Goal: Task Accomplishment & Management: Manage account settings

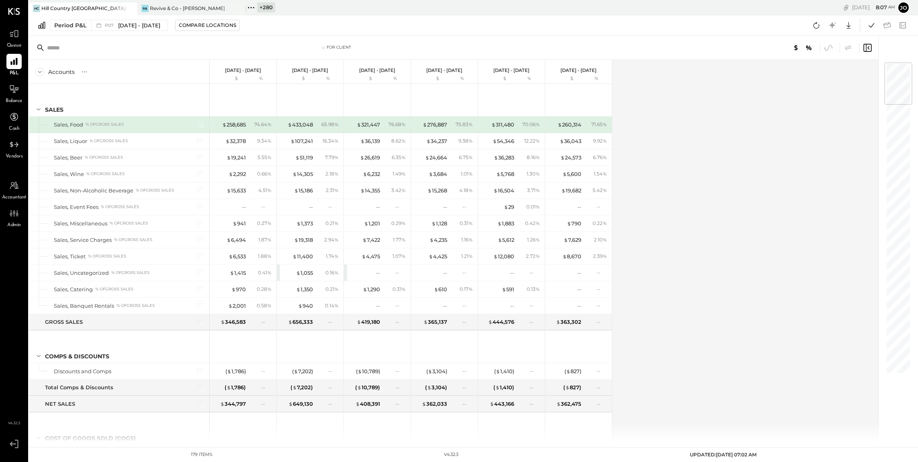
click at [129, 12] on icon at bounding box center [130, 9] width 10 height 10
click at [128, 10] on icon at bounding box center [130, 9] width 10 height 10
click at [36, 10] on icon at bounding box center [34, 7] width 10 height 10
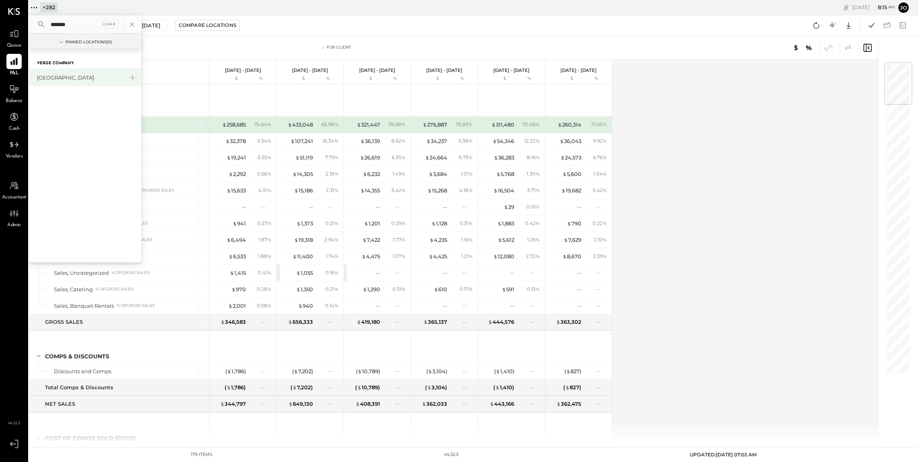
type input "*******"
click at [50, 74] on div "[GEOGRAPHIC_DATA]" at bounding box center [80, 78] width 87 height 8
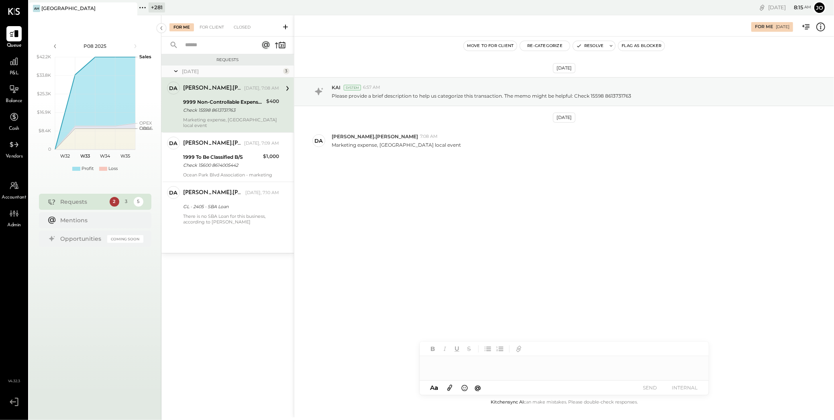
click at [286, 27] on icon at bounding box center [286, 27] width 8 height 8
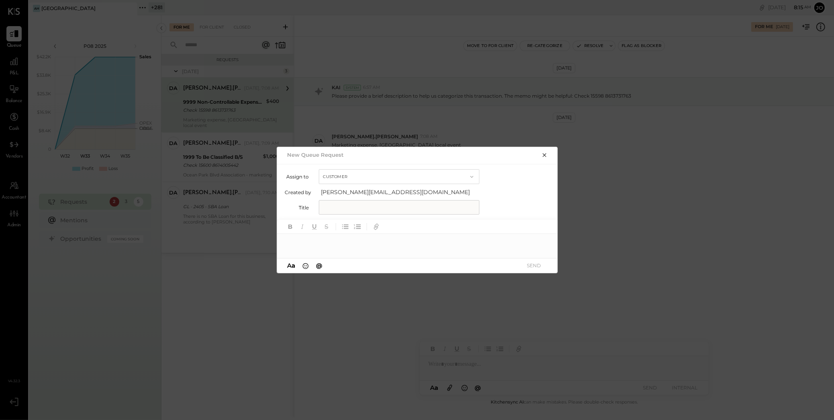
click at [402, 176] on button "Customer" at bounding box center [399, 176] width 161 height 15
click at [350, 189] on span "Accountant" at bounding box center [339, 190] width 29 height 5
click at [366, 212] on input "text" at bounding box center [399, 207] width 161 height 14
type input "*"
type input "**********"
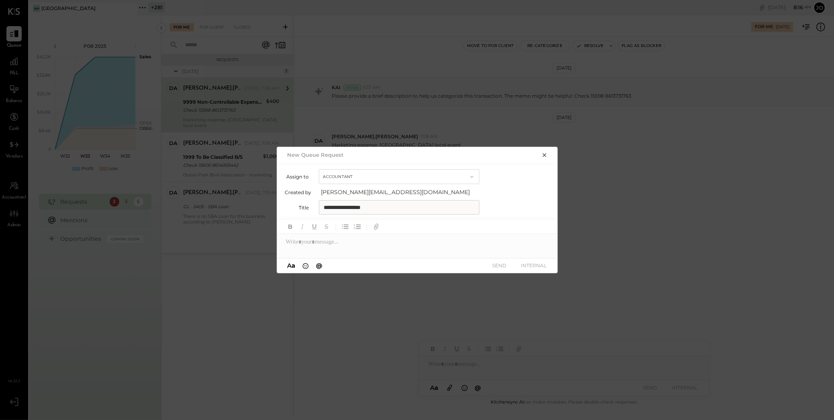
click at [374, 238] on div at bounding box center [417, 242] width 281 height 16
type input "*****"
type input "******"
click at [546, 156] on icon "button" at bounding box center [544, 155] width 6 height 6
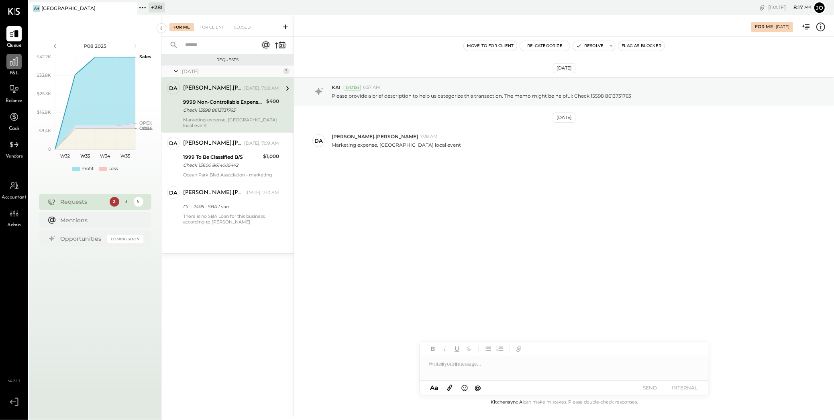
click at [11, 62] on icon at bounding box center [14, 61] width 10 height 10
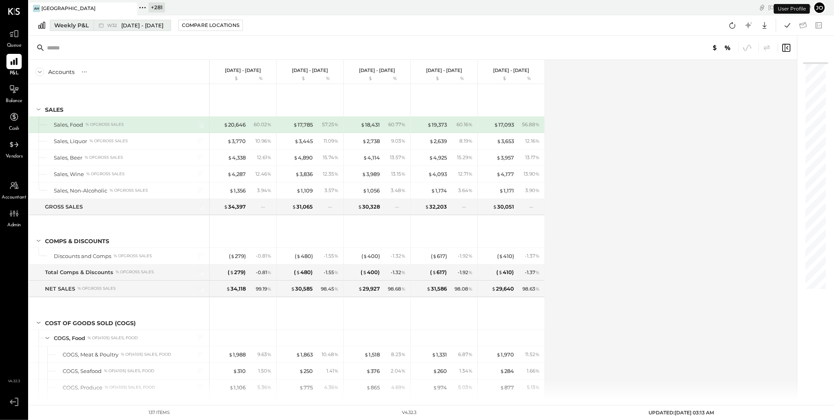
click at [112, 23] on span "W32" at bounding box center [113, 25] width 12 height 4
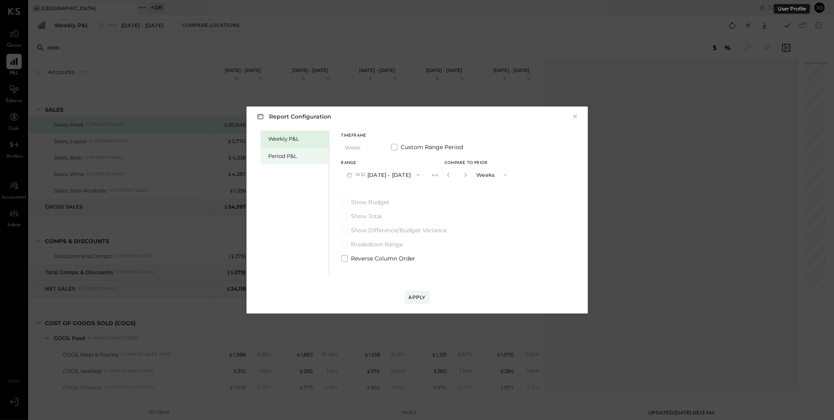
click at [281, 153] on div "Period P&L" at bounding box center [297, 156] width 56 height 8
click at [375, 177] on button "P08 [DATE] - [DATE]" at bounding box center [383, 174] width 84 height 15
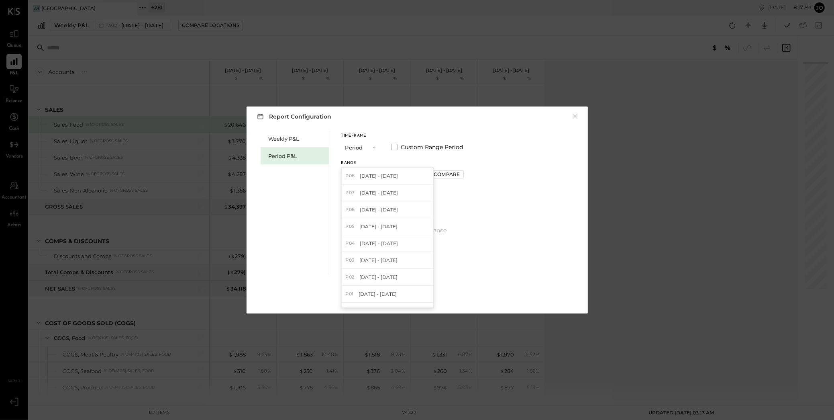
click at [370, 143] on button "Period" at bounding box center [361, 147] width 40 height 15
click at [370, 178] on div "YTD" at bounding box center [361, 176] width 39 height 14
click at [362, 149] on button "YTD" at bounding box center [361, 147] width 40 height 15
click at [364, 145] on span "Period" at bounding box center [356, 147] width 16 height 5
click at [423, 147] on span "Custom Range Period" at bounding box center [432, 147] width 62 height 8
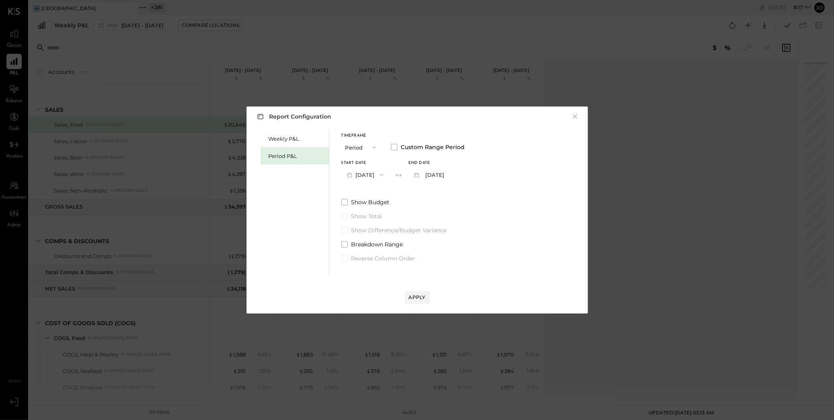
click at [385, 172] on icon "button" at bounding box center [382, 175] width 6 height 6
click at [376, 149] on icon "button" at bounding box center [374, 147] width 6 height 6
click at [427, 193] on div "Timeframe Period Custom Range Period Start Date [DATE] End date [DATE] Show Bud…" at bounding box center [403, 197] width 124 height 132
click at [364, 150] on button "Period" at bounding box center [361, 147] width 40 height 15
click at [364, 149] on div "Period" at bounding box center [361, 147] width 39 height 14
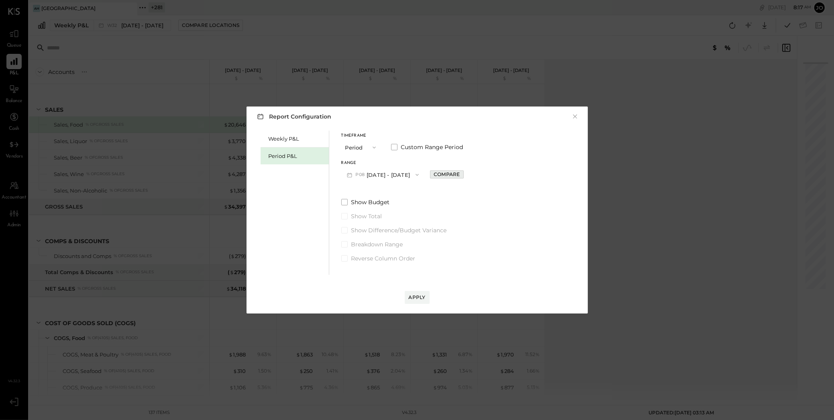
click at [434, 174] on div "Compare" at bounding box center [447, 174] width 26 height 7
click at [462, 177] on button "button" at bounding box center [465, 174] width 6 height 9
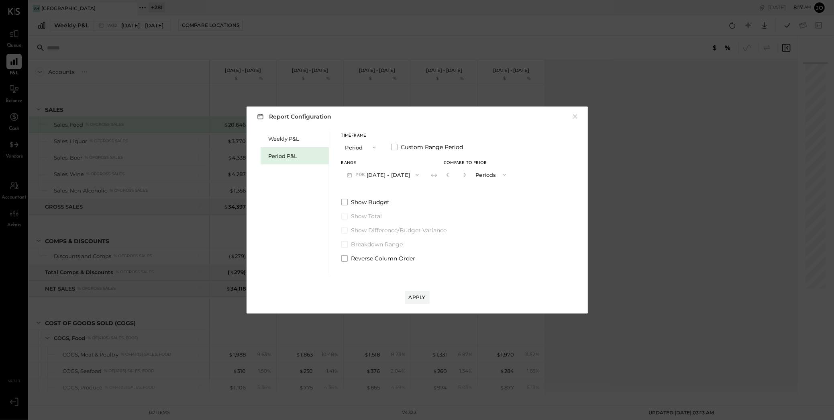
click at [462, 177] on button "button" at bounding box center [465, 174] width 6 height 9
type input "*"
click at [425, 298] on div "Apply" at bounding box center [417, 297] width 17 height 7
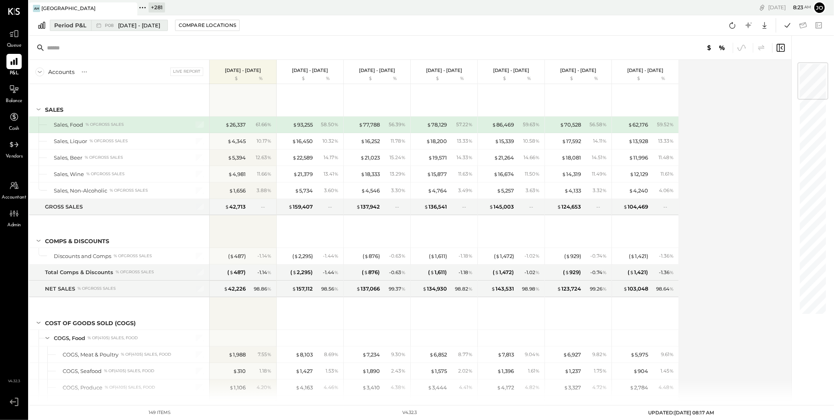
click at [141, 26] on span "[DATE] - [DATE]" at bounding box center [139, 26] width 42 height 8
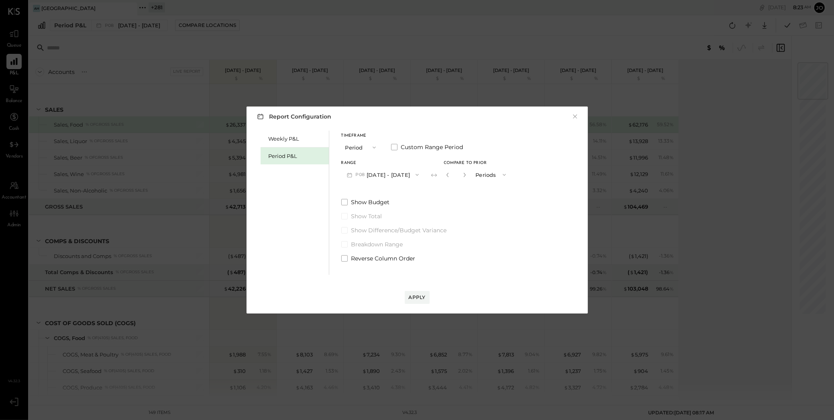
click at [391, 174] on button "P08 [DATE] - [DATE]" at bounding box center [383, 174] width 84 height 15
click at [573, 116] on button "×" at bounding box center [575, 116] width 7 height 8
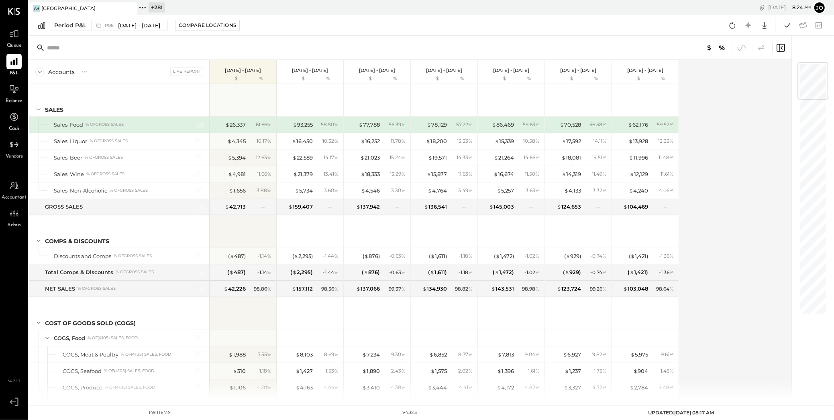
click at [13, 194] on span "Accountant" at bounding box center [14, 197] width 25 height 7
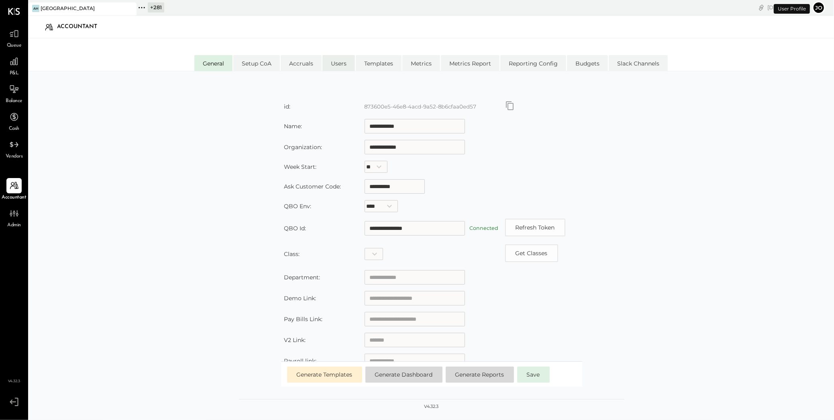
click at [331, 65] on li "Users" at bounding box center [339, 63] width 33 height 16
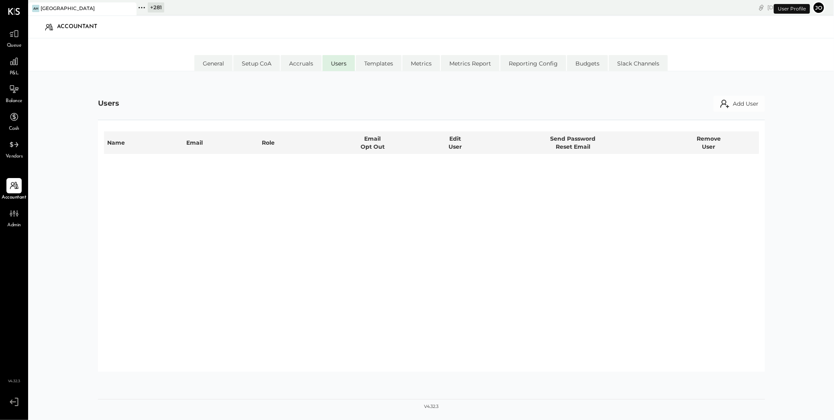
select select "**********"
select select "*****"
select select "**********"
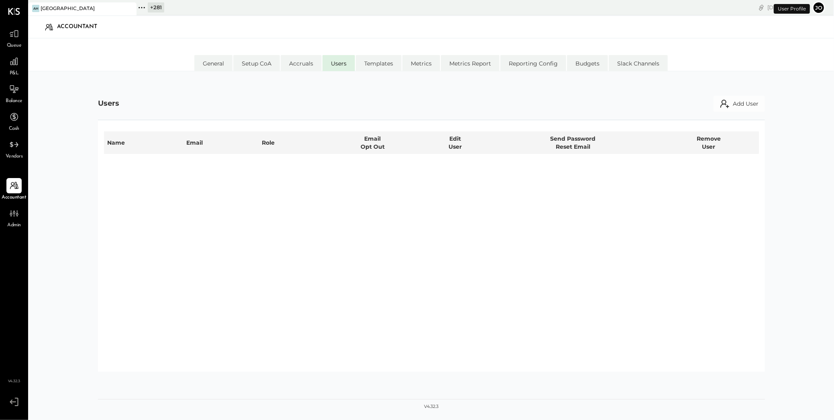
select select "*****"
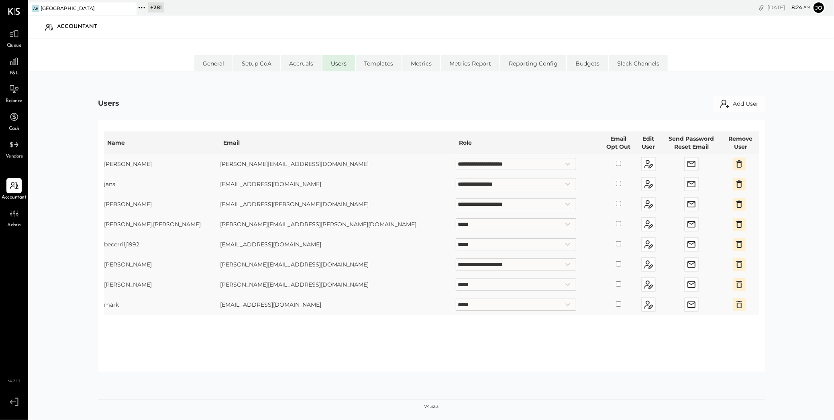
drag, startPoint x: 104, startPoint y: 225, endPoint x: 272, endPoint y: 224, distance: 167.9
click at [272, 224] on tr "**********" at bounding box center [432, 224] width 656 height 20
drag, startPoint x: 267, startPoint y: 224, endPoint x: 186, endPoint y: 227, distance: 80.8
click at [220, 227] on td "[PERSON_NAME][EMAIL_ADDRESS][PERSON_NAME][DOMAIN_NAME]" at bounding box center [338, 224] width 236 height 20
click at [220, 226] on td "[PERSON_NAME][EMAIL_ADDRESS][PERSON_NAME][DOMAIN_NAME]" at bounding box center [338, 224] width 236 height 20
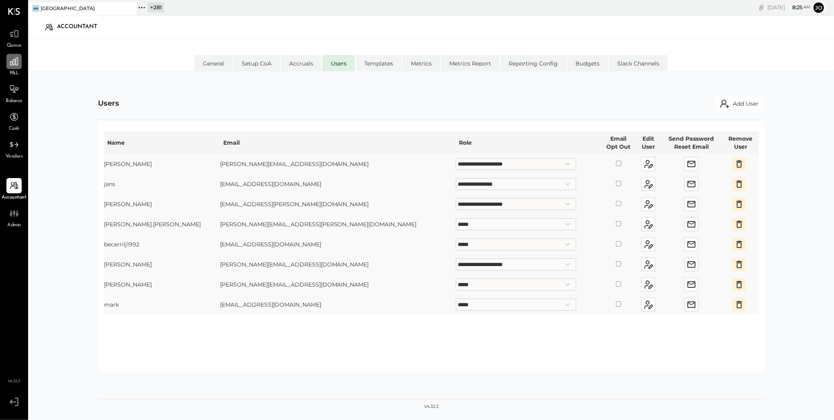
click at [12, 69] on div at bounding box center [13, 61] width 15 height 15
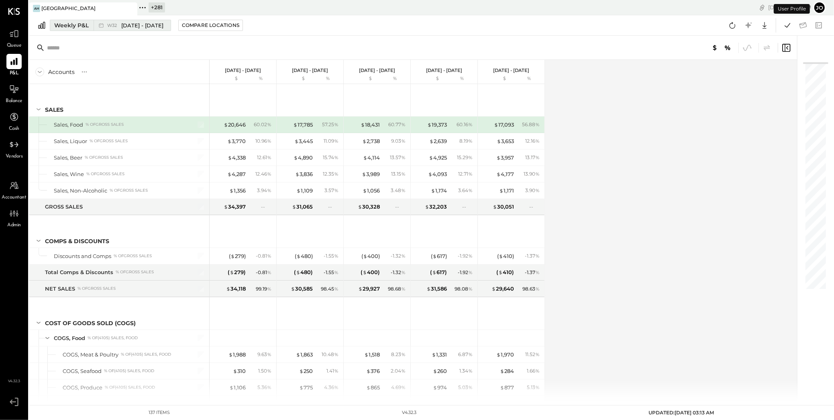
click at [116, 24] on span "W32" at bounding box center [113, 25] width 12 height 4
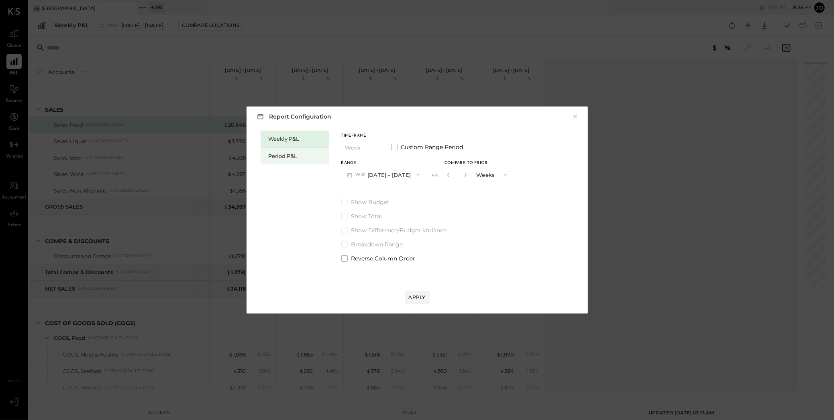
click at [277, 149] on div "Period P&L" at bounding box center [295, 155] width 68 height 17
click at [414, 172] on icon "button" at bounding box center [417, 175] width 6 height 6
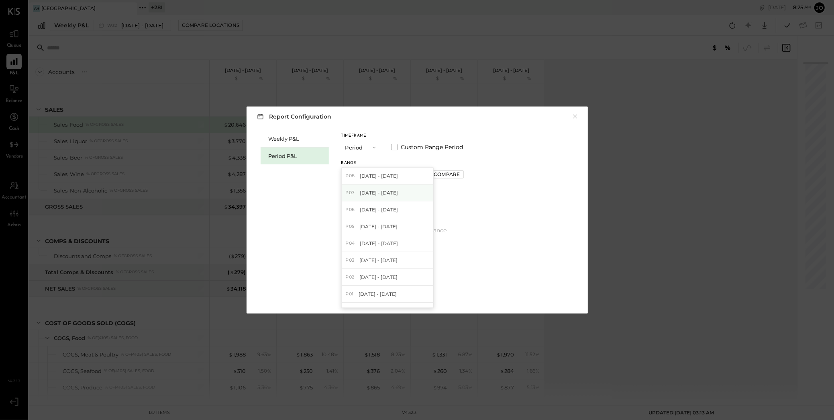
click at [407, 197] on div "P07 [DATE] - [DATE]" at bounding box center [388, 192] width 92 height 17
click at [576, 119] on button "×" at bounding box center [575, 116] width 7 height 8
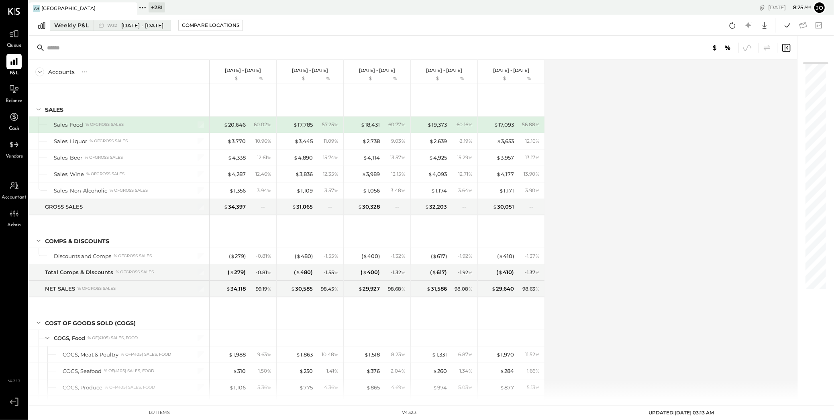
click at [99, 26] on icon at bounding box center [101, 25] width 8 height 8
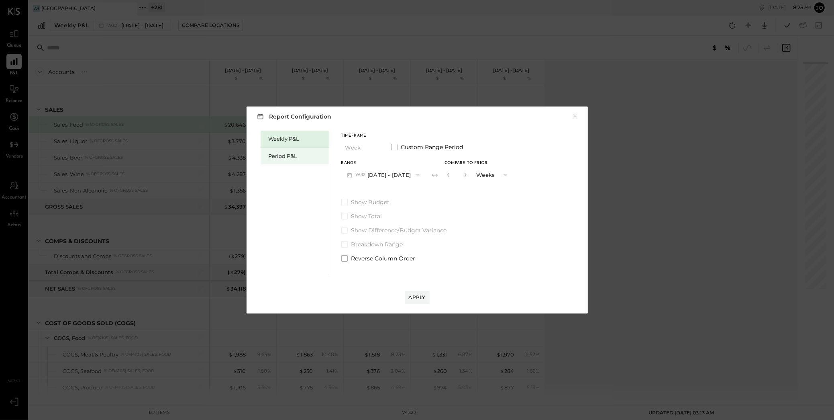
click at [300, 157] on div "Period P&L" at bounding box center [297, 156] width 56 height 8
click at [377, 178] on button "P08 [DATE] - [DATE]" at bounding box center [383, 174] width 84 height 15
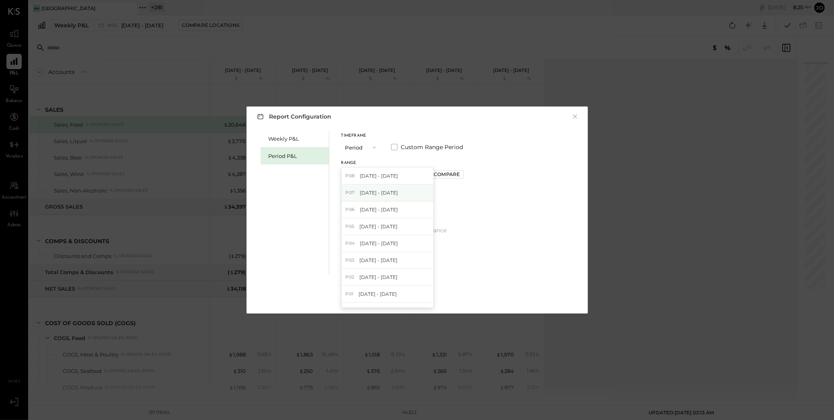
click at [381, 192] on span "[DATE] - [DATE]" at bounding box center [379, 192] width 38 height 7
click at [419, 296] on div "Apply" at bounding box center [417, 297] width 17 height 7
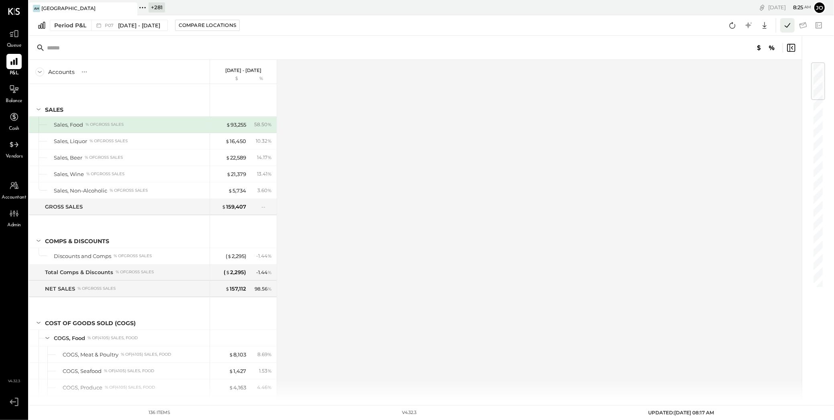
click at [788, 27] on icon at bounding box center [788, 25] width 6 height 4
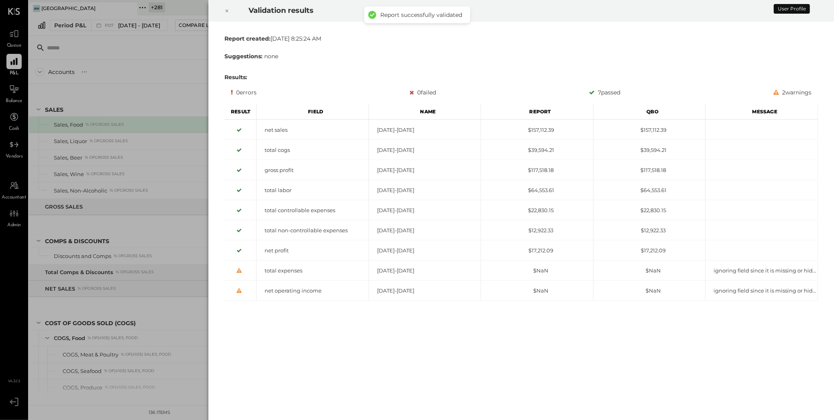
click at [228, 12] on icon at bounding box center [227, 11] width 5 height 10
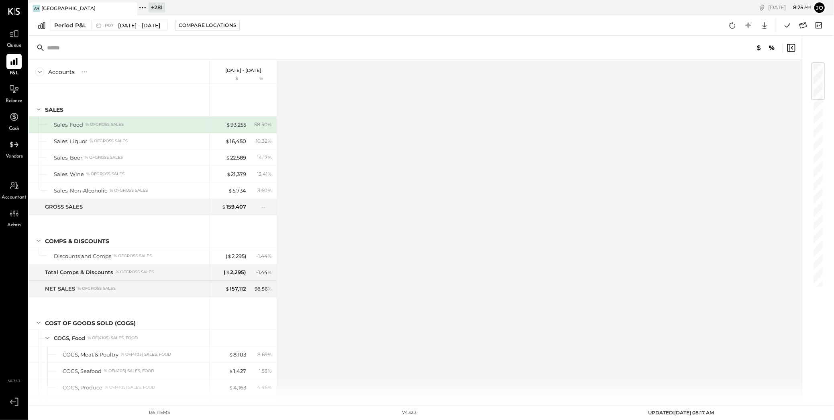
click at [457, 191] on div "Accounts S % GL [DATE] - [DATE] $ % SALES Sales, Food % of GROSS SALES Sales, L…" at bounding box center [416, 230] width 774 height 340
click at [803, 27] on icon at bounding box center [804, 25] width 8 height 6
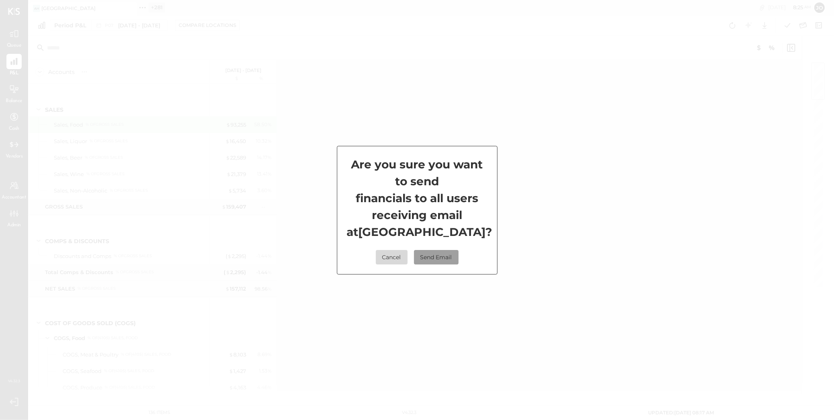
click at [436, 257] on button "Send Email" at bounding box center [436, 257] width 45 height 14
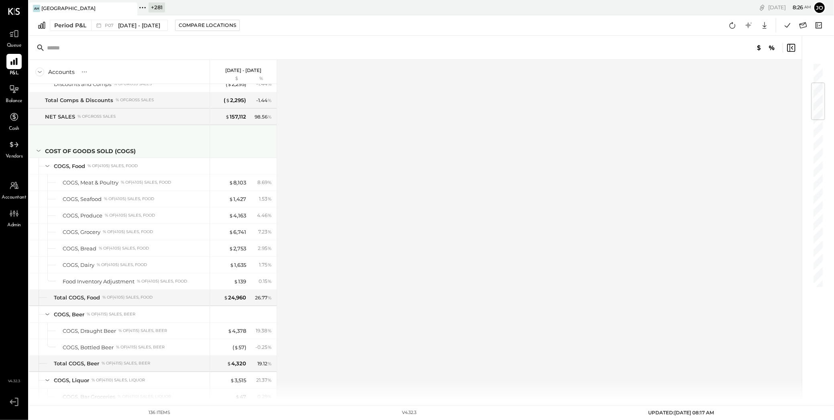
scroll to position [154, 0]
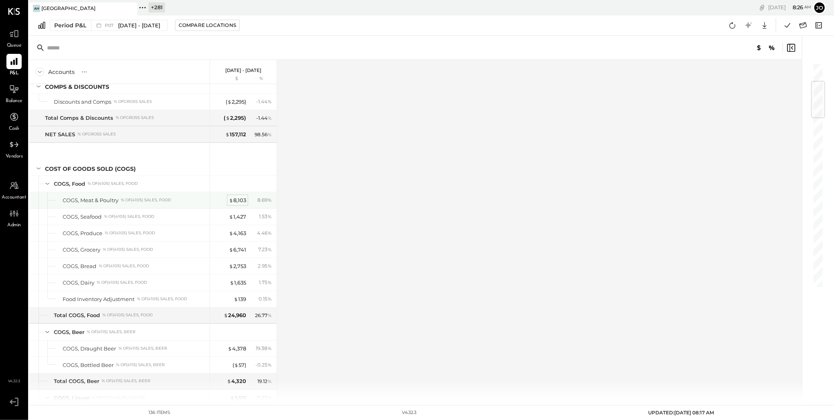
click at [240, 200] on div "$ 8,103" at bounding box center [237, 200] width 17 height 8
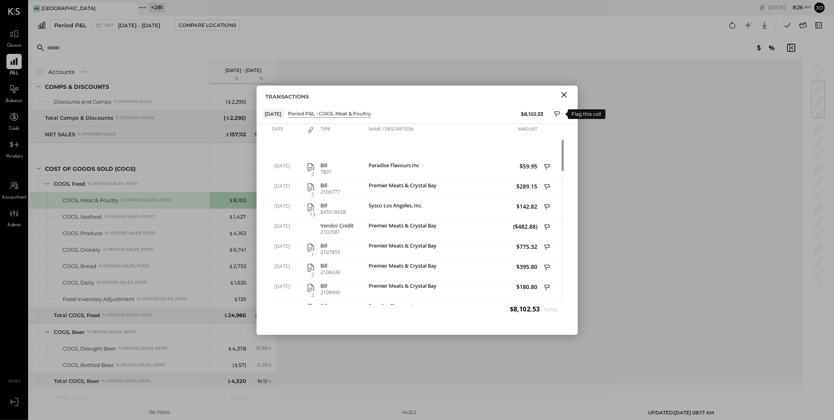
click at [559, 114] on icon at bounding box center [557, 115] width 7 height 10
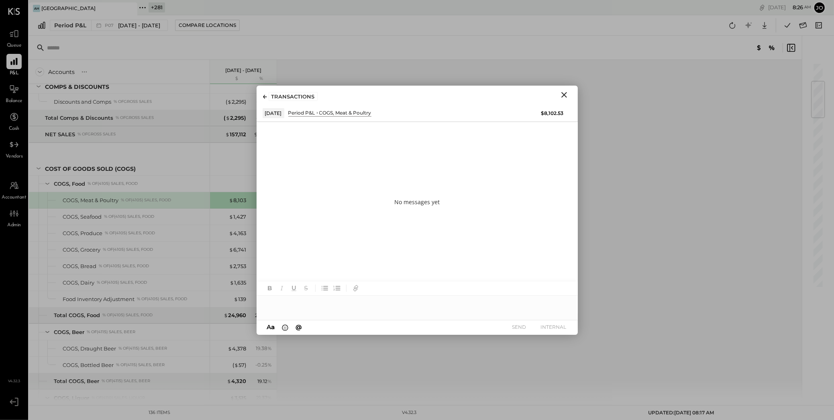
click at [428, 304] on div at bounding box center [417, 304] width 321 height 16
type input "****"
click at [261, 92] on div "TRANSACTIONS" at bounding box center [417, 95] width 321 height 18
click at [265, 98] on icon at bounding box center [265, 97] width 4 height 4
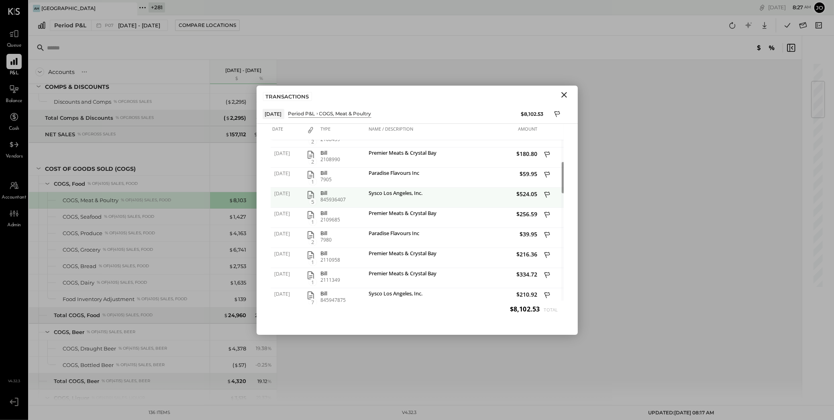
click at [545, 193] on icon at bounding box center [547, 195] width 7 height 10
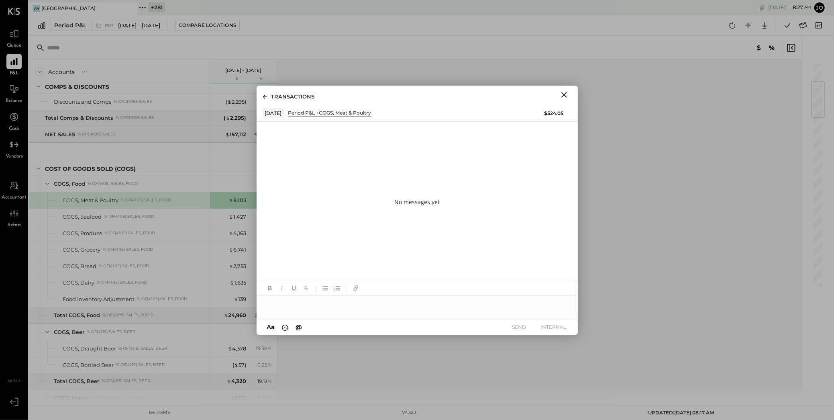
click at [435, 306] on div at bounding box center [417, 304] width 321 height 16
click at [563, 94] on icon "Close" at bounding box center [565, 95] width 10 height 10
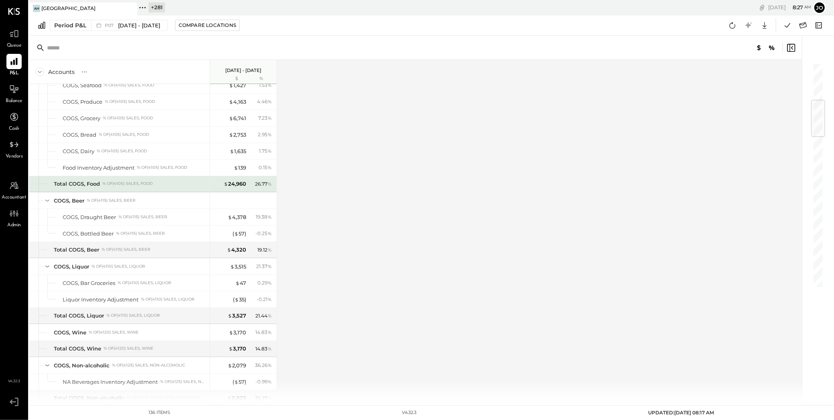
scroll to position [283, 0]
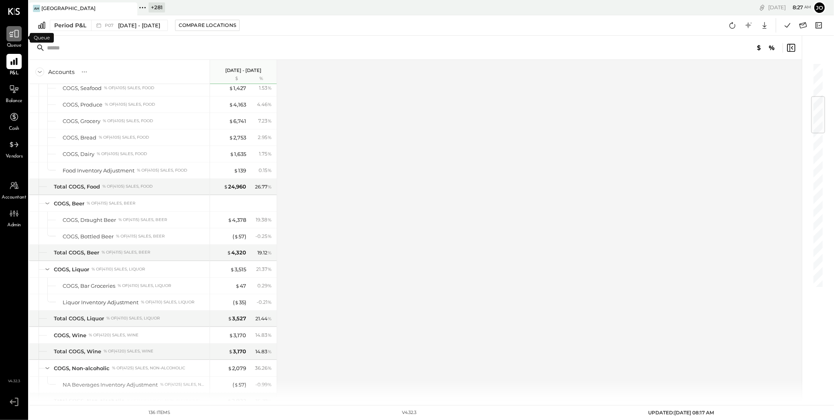
click at [13, 37] on icon at bounding box center [14, 34] width 10 height 10
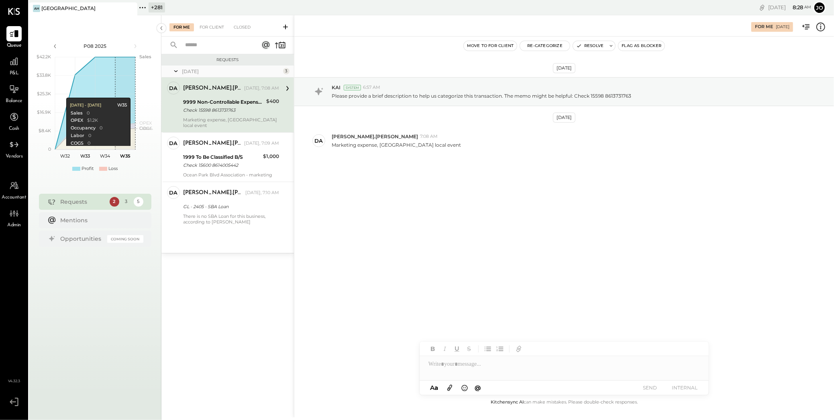
click at [353, 244] on div "[DATE] KAI System 6:57 AM Please provide a brief description to help us categor…" at bounding box center [564, 217] width 540 height 361
click at [363, 235] on div "[DATE] KAI System 6:57 AM Please provide a brief description to help us categor…" at bounding box center [564, 217] width 540 height 361
